Goal: Find specific page/section: Find specific page/section

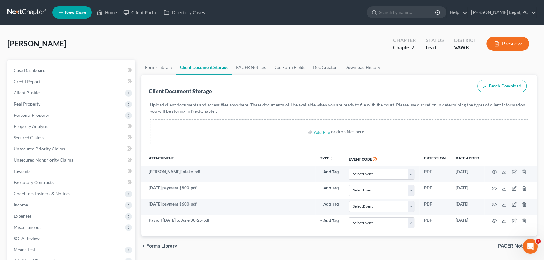
click at [32, 10] on link at bounding box center [27, 12] width 40 height 11
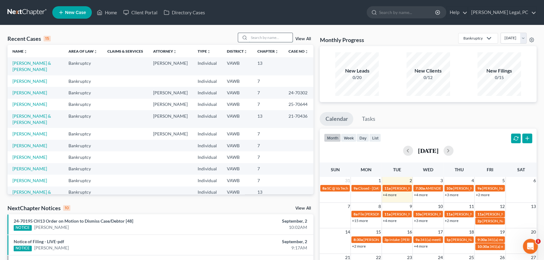
click at [257, 35] on input "search" at bounding box center [271, 37] width 44 height 9
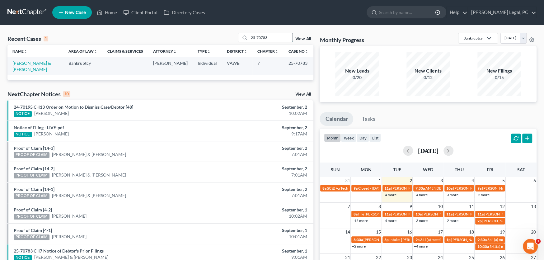
drag, startPoint x: 276, startPoint y: 38, endPoint x: 242, endPoint y: 36, distance: 33.7
click at [242, 36] on div "25-70783" at bounding box center [265, 38] width 55 height 10
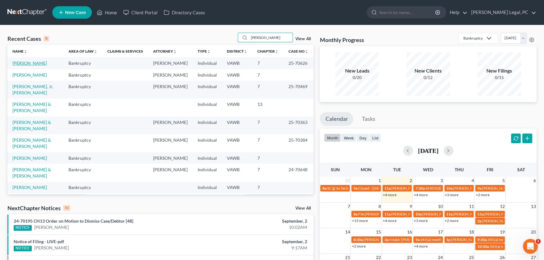
type input "[PERSON_NAME]"
click at [30, 63] on link "[PERSON_NAME]" at bounding box center [29, 62] width 35 height 5
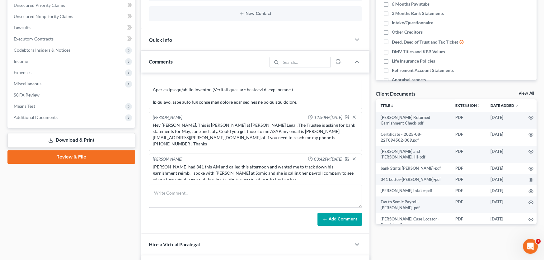
scroll to position [155, 0]
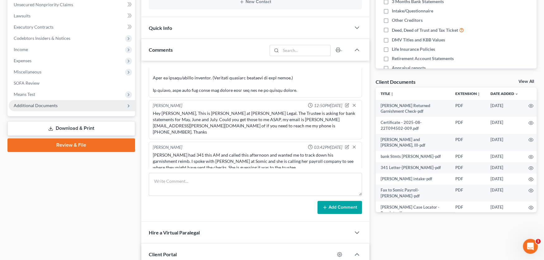
click at [33, 105] on span "Additional Documents" at bounding box center [36, 105] width 44 height 5
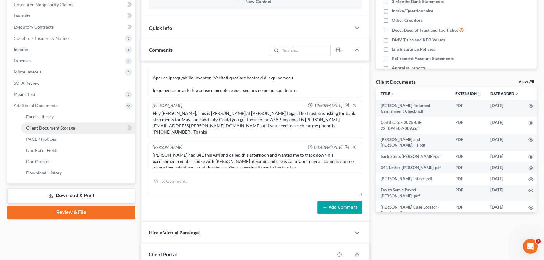
click at [40, 126] on span "Client Document Storage" at bounding box center [50, 127] width 49 height 5
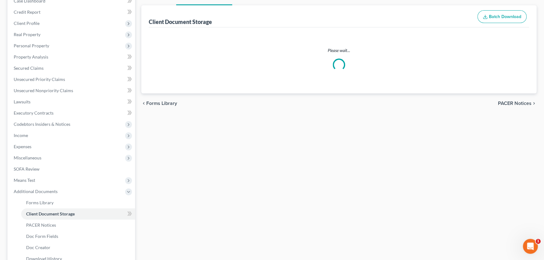
select select "0"
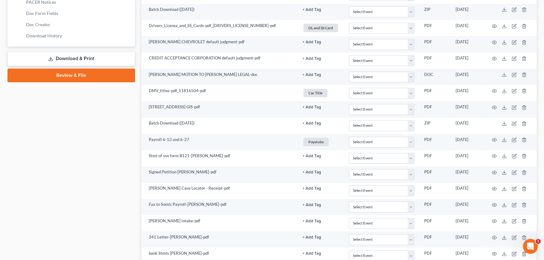
scroll to position [373, 0]
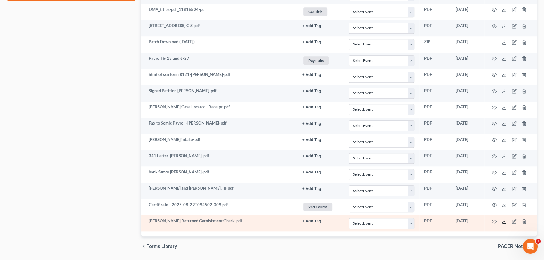
click at [504, 222] on icon at bounding box center [504, 222] width 4 height 1
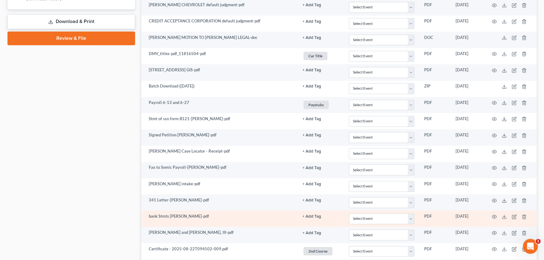
scroll to position [298, 0]
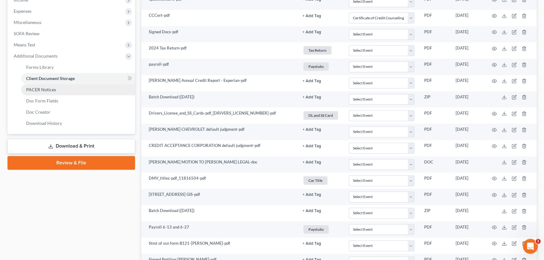
click at [39, 87] on span "PACER Notices" at bounding box center [41, 89] width 30 height 5
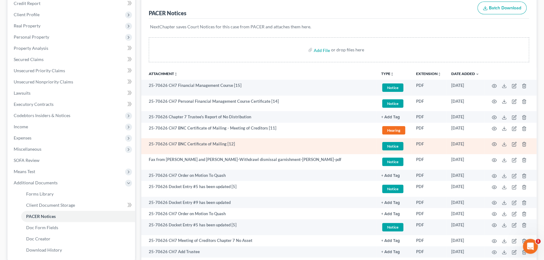
scroll to position [93, 0]
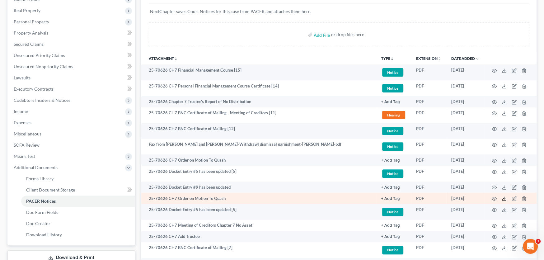
click at [504, 197] on line at bounding box center [504, 198] width 0 height 2
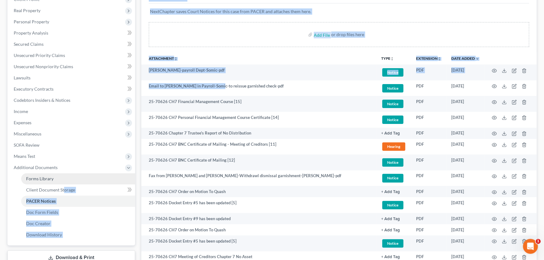
drag, startPoint x: 215, startPoint y: 86, endPoint x: 86, endPoint y: 179, distance: 157.9
click at [64, 187] on div "Petition Navigation Case Dashboard Payments Invoices Payments Payments Credit R…" at bounding box center [271, 174] width 535 height 417
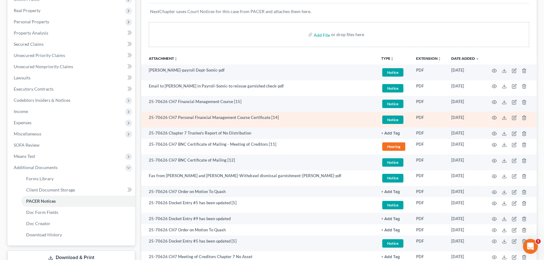
click at [311, 118] on td "25-70626 CH7 Personal Financial Management Course Certificate [14]" at bounding box center [258, 120] width 235 height 16
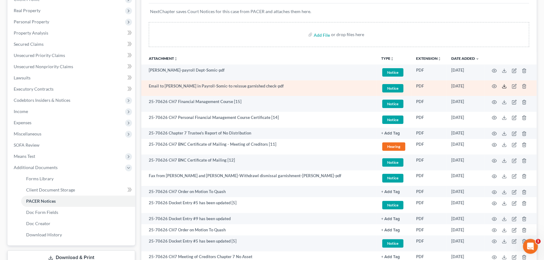
click at [504, 86] on line at bounding box center [504, 85] width 0 height 2
click at [336, 88] on td "Email to [PERSON_NAME] in Payroll-Somic-to reissue garnished check-pdf" at bounding box center [258, 88] width 235 height 16
click at [492, 87] on icon "button" at bounding box center [494, 86] width 5 height 3
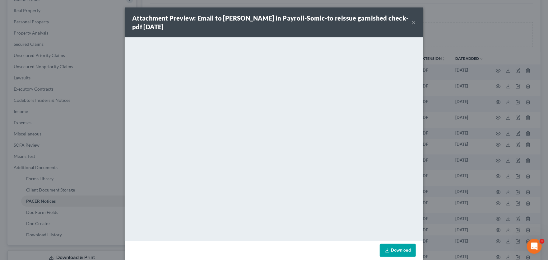
click at [411, 21] on button "×" at bounding box center [413, 22] width 4 height 7
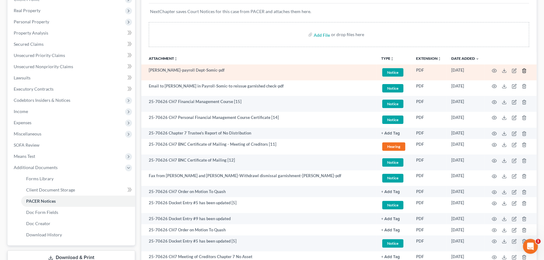
click at [522, 70] on icon "button" at bounding box center [523, 70] width 3 height 4
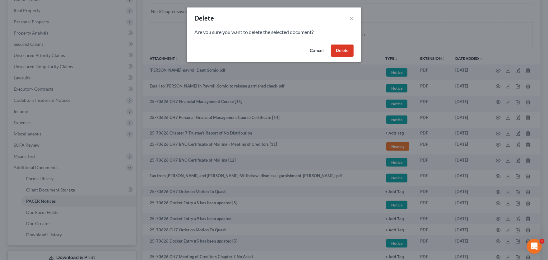
click at [339, 52] on button "Delete" at bounding box center [342, 50] width 23 height 12
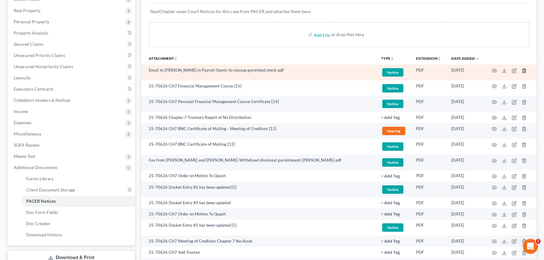
click at [524, 70] on line "button" at bounding box center [524, 70] width 0 height 1
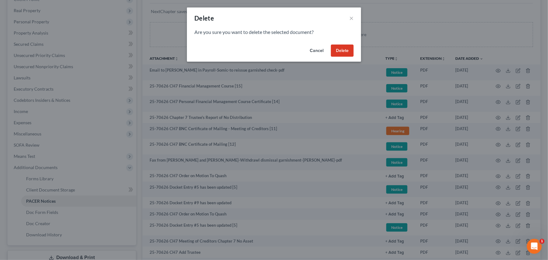
click at [338, 52] on button "Delete" at bounding box center [342, 50] width 23 height 12
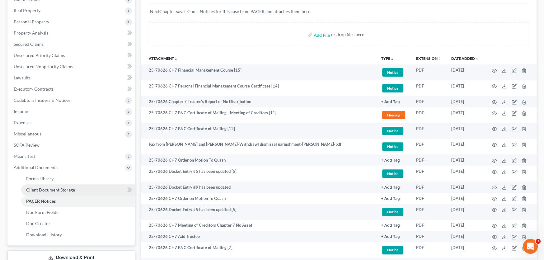
click at [46, 190] on span "Client Document Storage" at bounding box center [50, 189] width 49 height 5
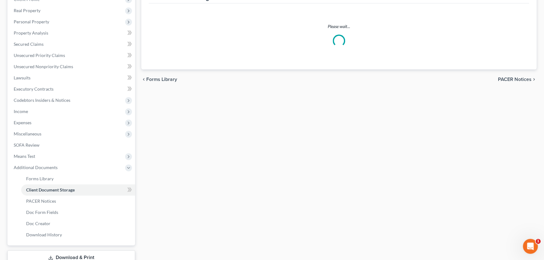
scroll to position [93, 0]
select select "0"
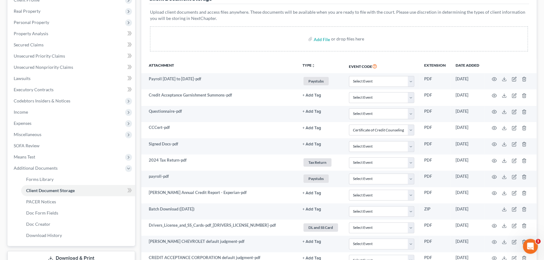
scroll to position [0, 0]
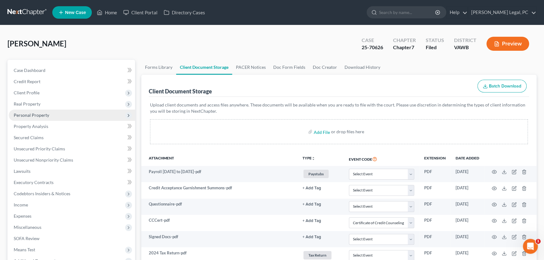
select select "0"
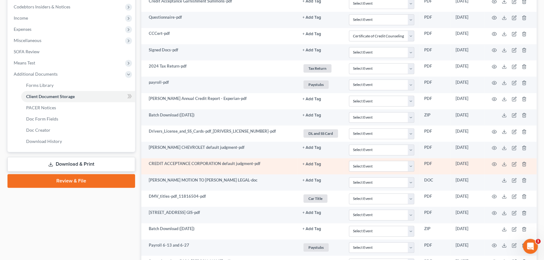
select select "0"
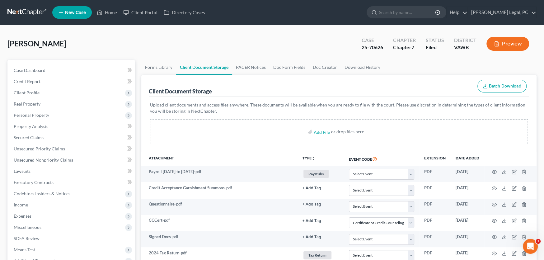
click at [23, 12] on link at bounding box center [27, 12] width 40 height 11
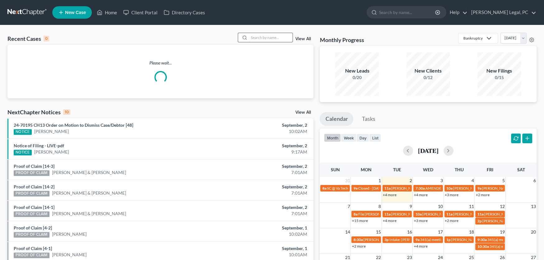
click at [271, 36] on input "search" at bounding box center [271, 37] width 44 height 9
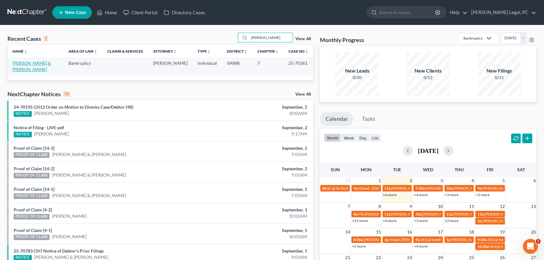
type input "dillman"
click at [31, 62] on link "Dillman, Brandon & Haylee" at bounding box center [31, 66] width 39 height 12
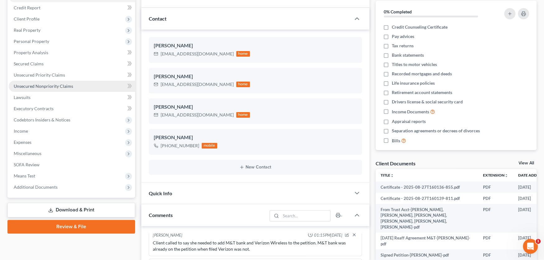
scroll to position [187, 0]
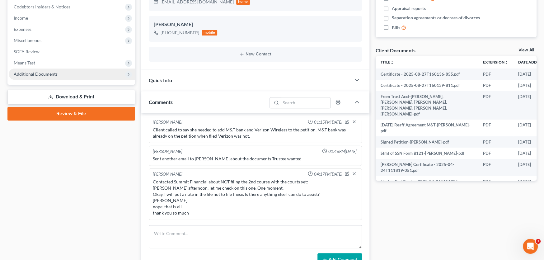
click at [41, 72] on span "Additional Documents" at bounding box center [36, 73] width 44 height 5
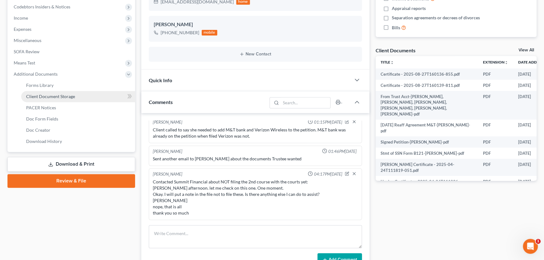
click at [44, 96] on span "Client Document Storage" at bounding box center [50, 96] width 49 height 5
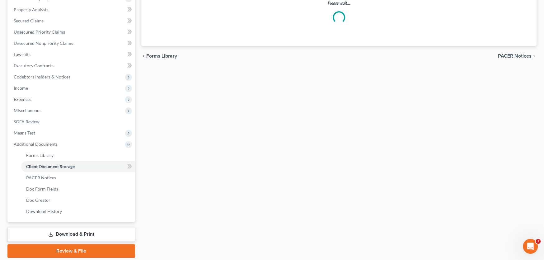
select select "0"
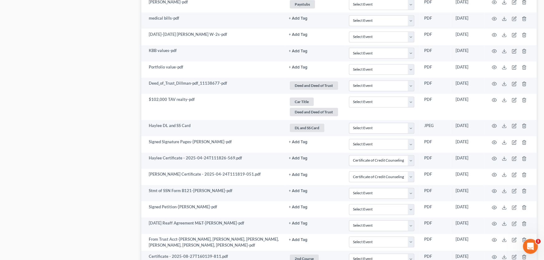
scroll to position [579, 0]
